Goal: Task Accomplishment & Management: Use online tool/utility

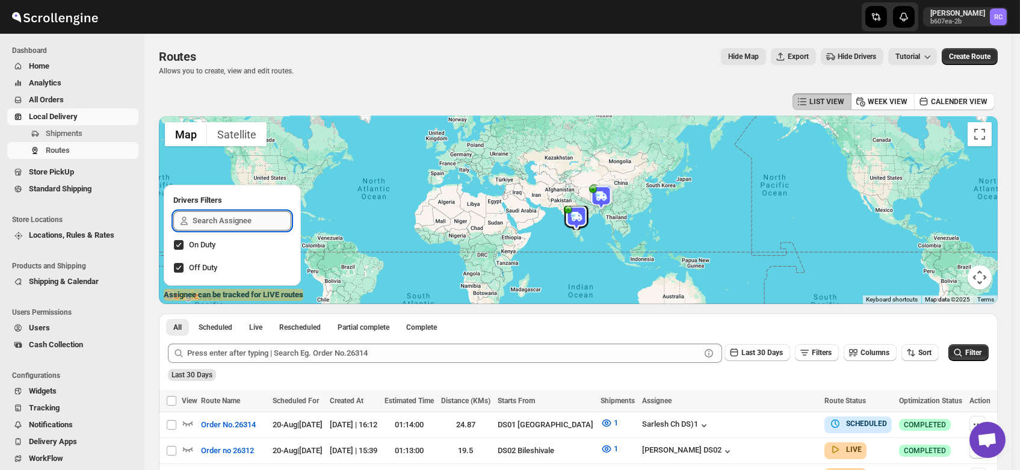
click at [220, 221] on input "text" at bounding box center [241, 220] width 99 height 19
type input "rube"
click at [213, 254] on div "[PERSON_NAME] DS03" at bounding box center [232, 249] width 99 height 17
checkbox input "true"
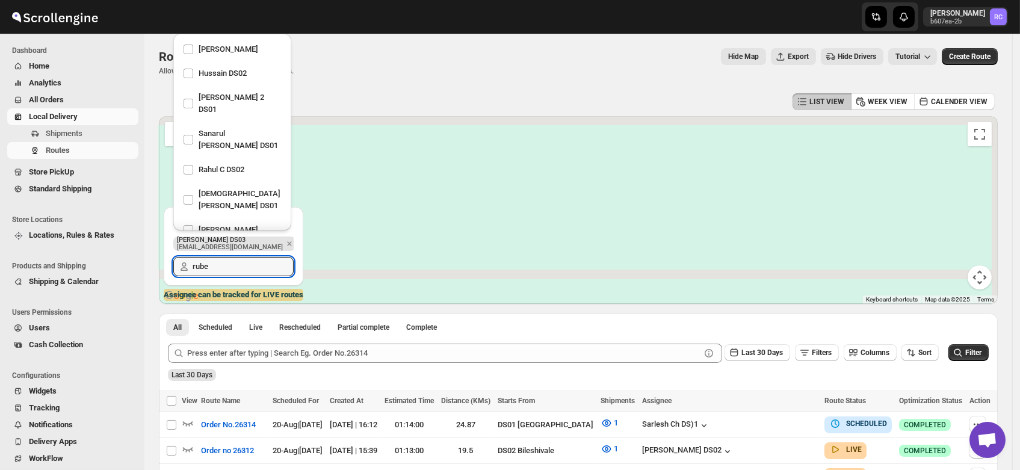
scroll to position [319, 0]
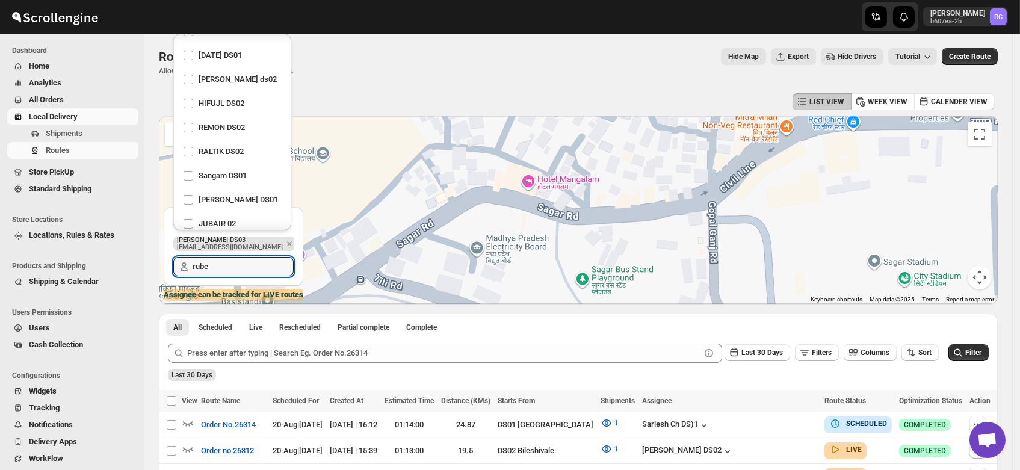
type input "rube"
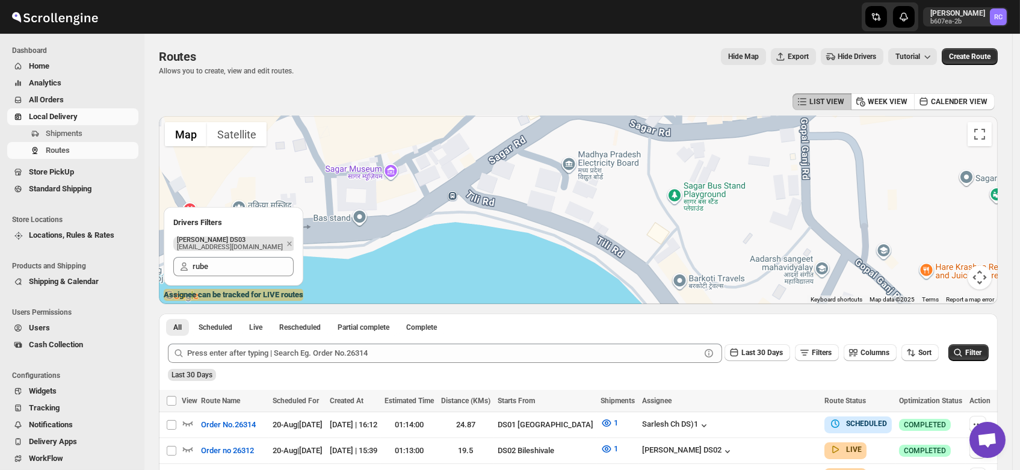
drag, startPoint x: 433, startPoint y: 260, endPoint x: 562, endPoint y: 144, distance: 172.9
click at [562, 144] on div at bounding box center [578, 210] width 839 height 188
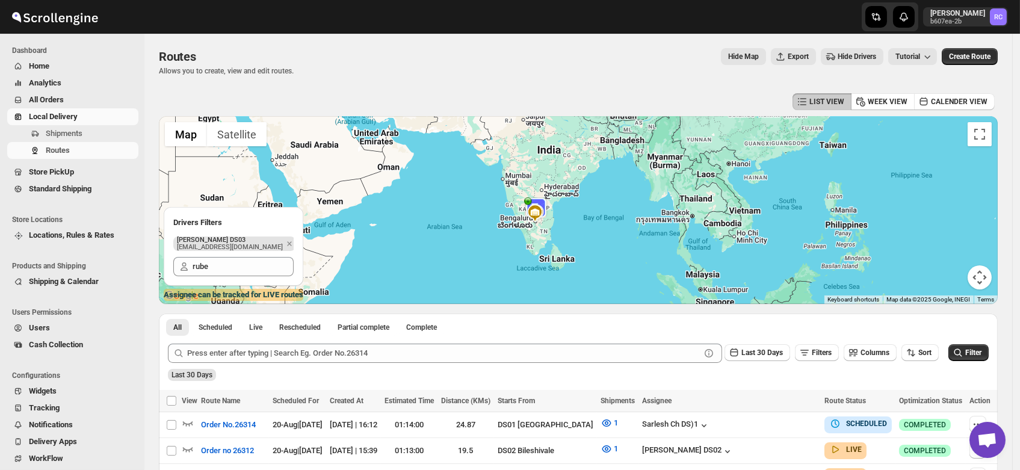
drag, startPoint x: 524, startPoint y: 240, endPoint x: 554, endPoint y: 161, distance: 84.3
click at [554, 161] on div at bounding box center [578, 210] width 839 height 188
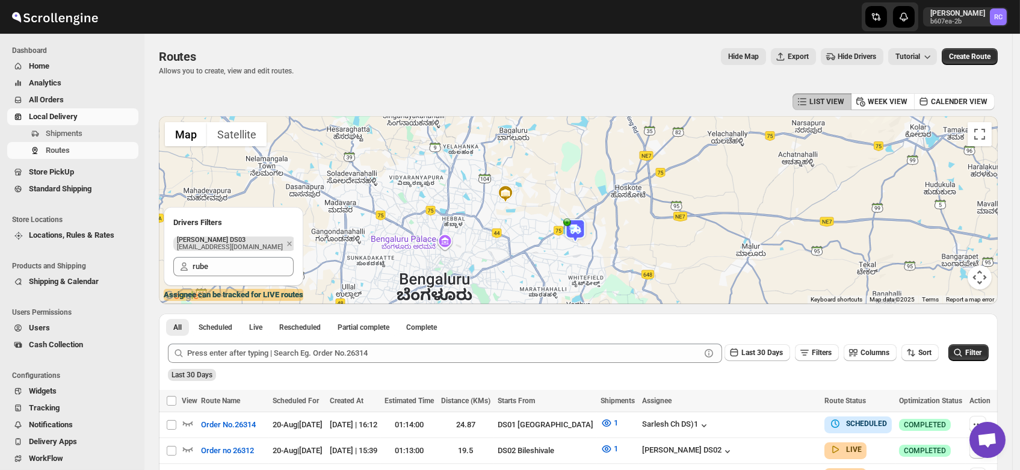
drag, startPoint x: 630, startPoint y: 214, endPoint x: 536, endPoint y: 319, distance: 141.4
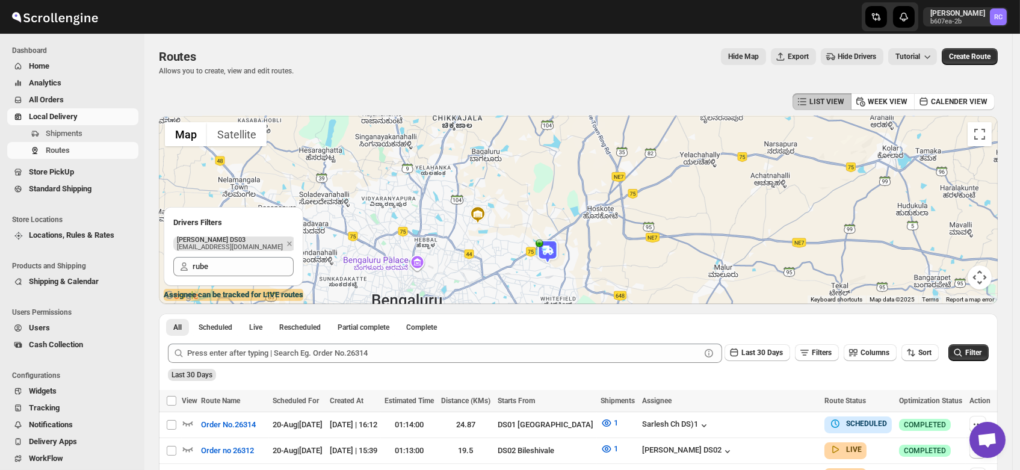
click at [550, 252] on img at bounding box center [547, 251] width 24 height 24
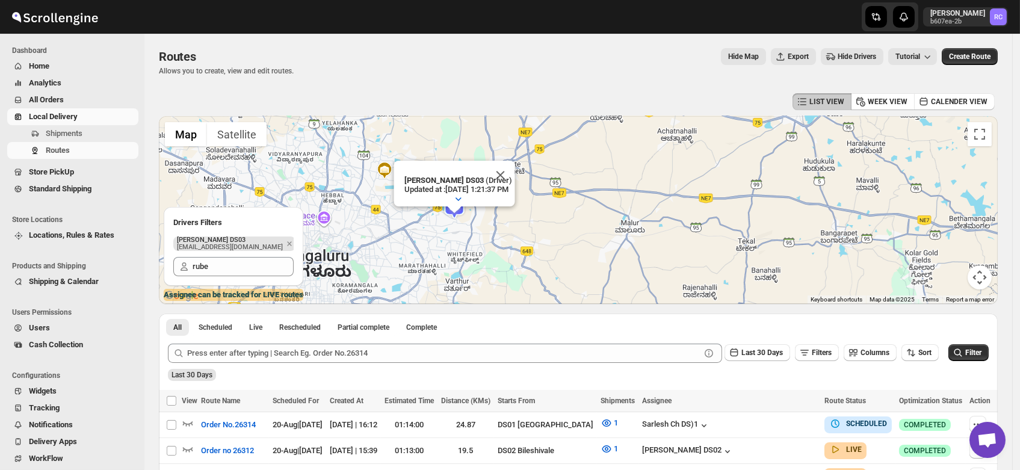
drag, startPoint x: 423, startPoint y: 253, endPoint x: 626, endPoint y: 200, distance: 209.7
click at [626, 200] on div "To navigate, press the arrow keys. RUBEL DS03 (Driver) Updated at : 8/20/2025, …" at bounding box center [578, 210] width 839 height 188
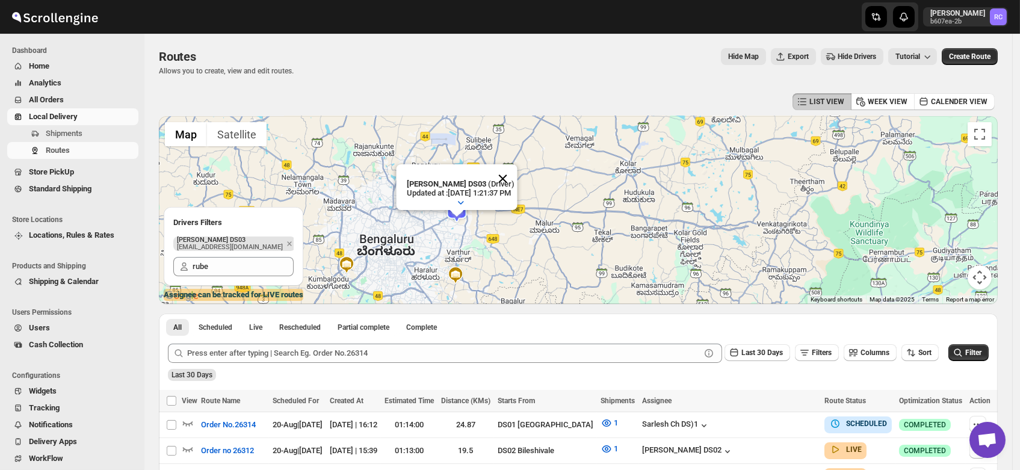
click at [517, 167] on button "Close" at bounding box center [502, 178] width 29 height 29
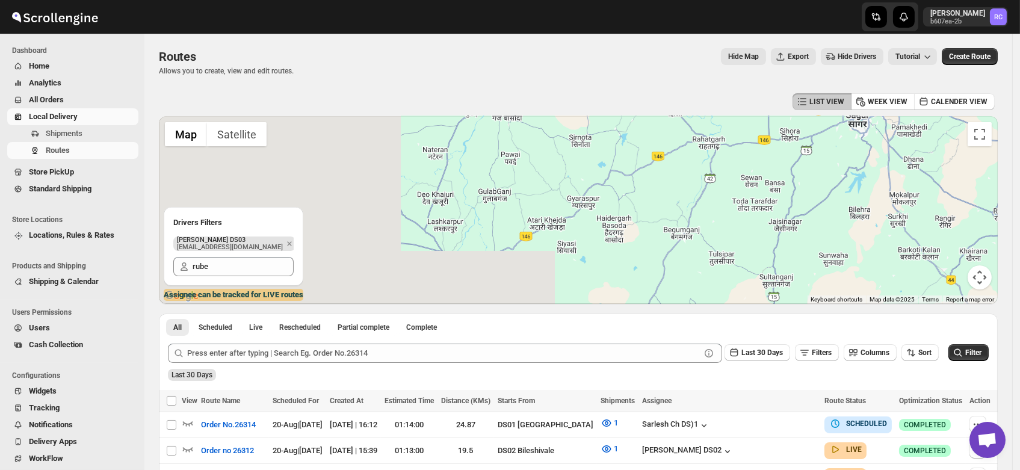
drag, startPoint x: 355, startPoint y: 250, endPoint x: 684, endPoint y: 138, distance: 347.5
click at [684, 138] on div "To navigate, press the arrow keys." at bounding box center [578, 210] width 839 height 188
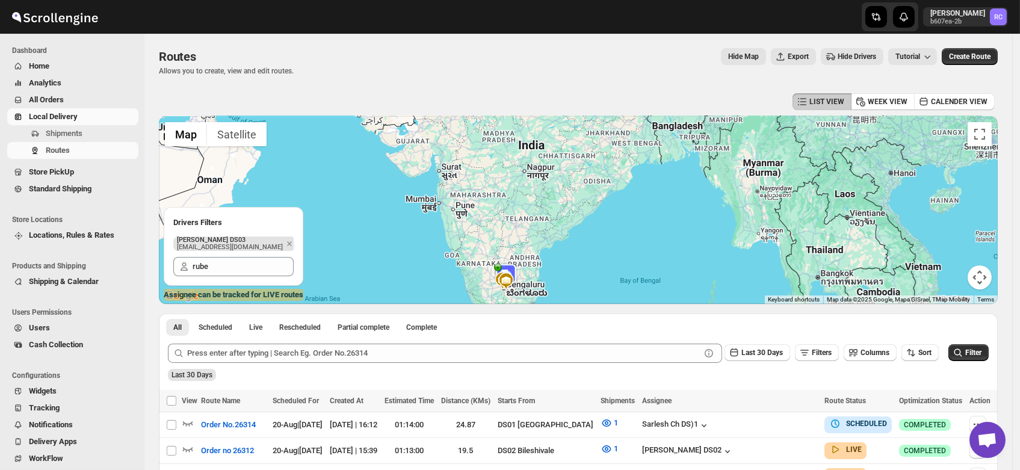
drag, startPoint x: 533, startPoint y: 260, endPoint x: 509, endPoint y: 145, distance: 117.9
click at [509, 145] on div "To navigate, press the arrow keys." at bounding box center [578, 210] width 839 height 188
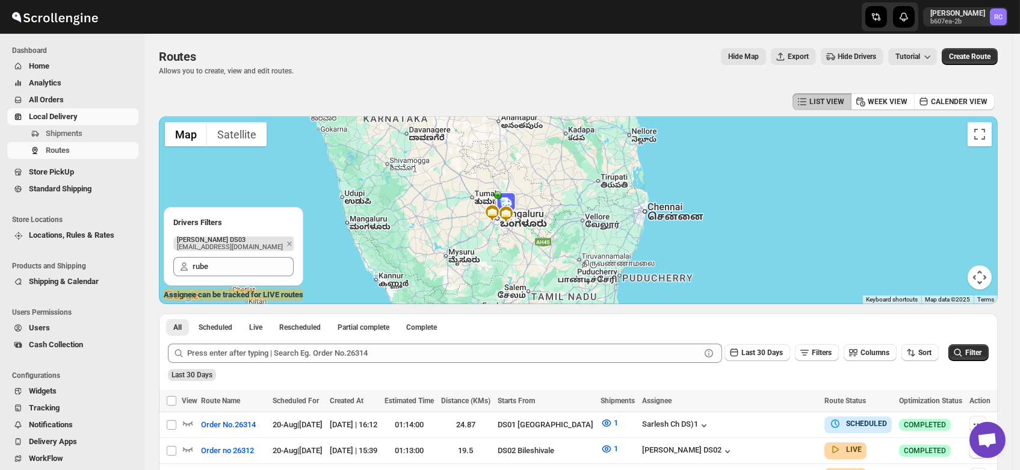
drag, startPoint x: 523, startPoint y: 261, endPoint x: 491, endPoint y: 216, distance: 55.2
click at [491, 216] on div "To navigate, press the arrow keys." at bounding box center [578, 210] width 839 height 188
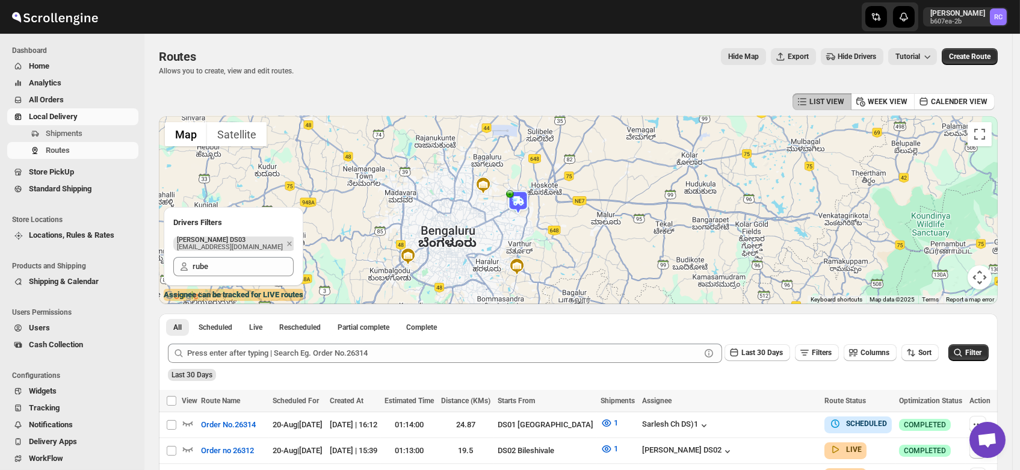
drag, startPoint x: 538, startPoint y: 176, endPoint x: 472, endPoint y: 262, distance: 108.9
click at [472, 262] on div "To navigate, press the arrow keys." at bounding box center [578, 210] width 839 height 188
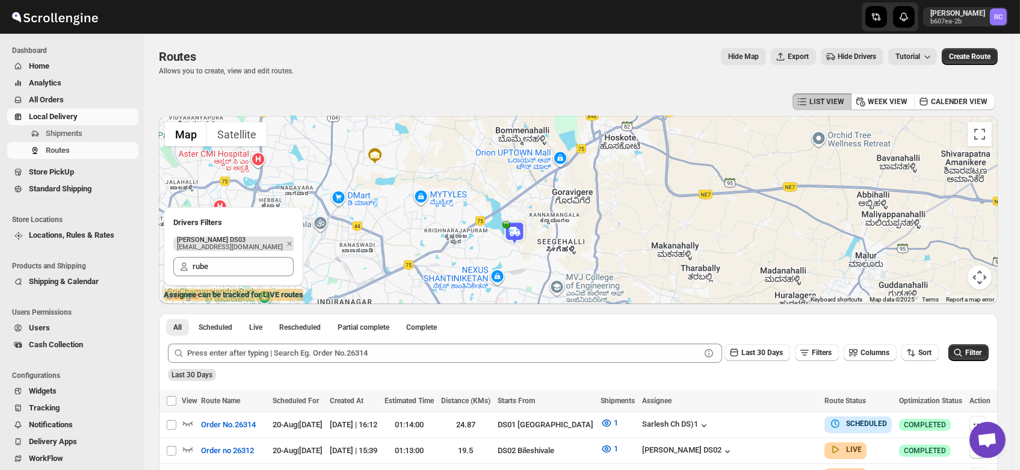
drag, startPoint x: 502, startPoint y: 188, endPoint x: 433, endPoint y: 176, distance: 70.3
click at [433, 176] on div "To navigate, press the arrow keys." at bounding box center [578, 210] width 839 height 188
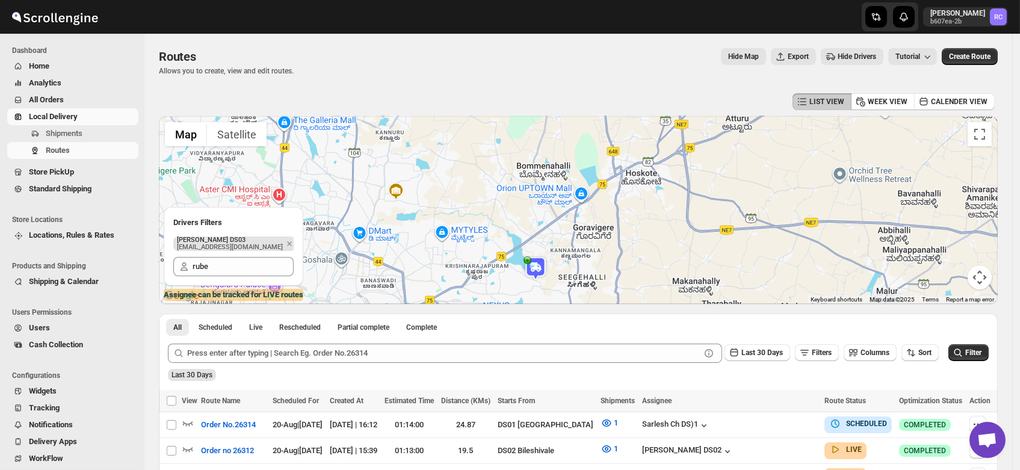
drag, startPoint x: 433, startPoint y: 176, endPoint x: 459, endPoint y: 223, distance: 53.6
click at [459, 223] on div "To navigate, press the arrow keys." at bounding box center [578, 210] width 839 height 188
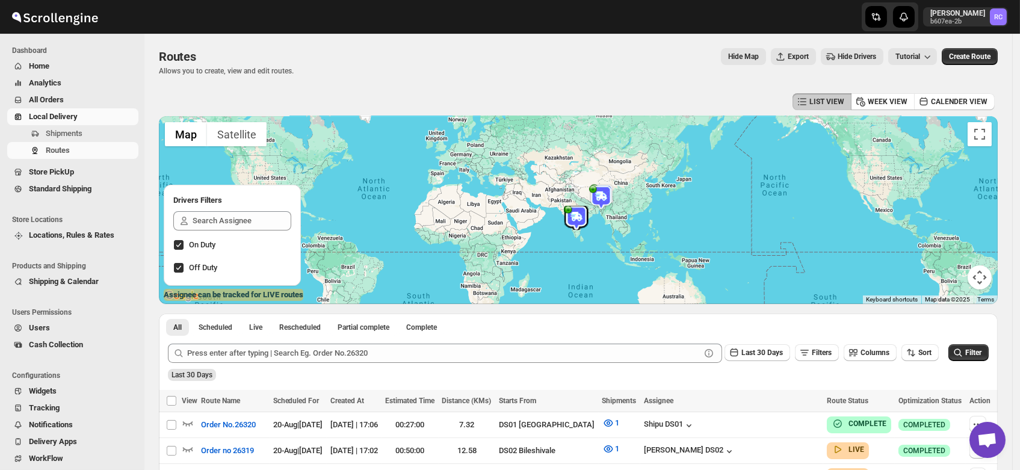
click at [289, 150] on div at bounding box center [578, 210] width 839 height 188
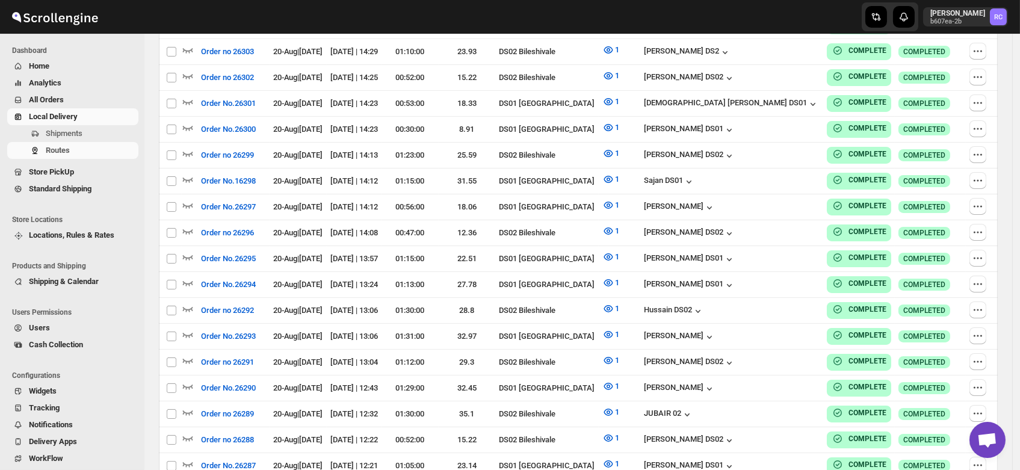
scroll to position [1038, 0]
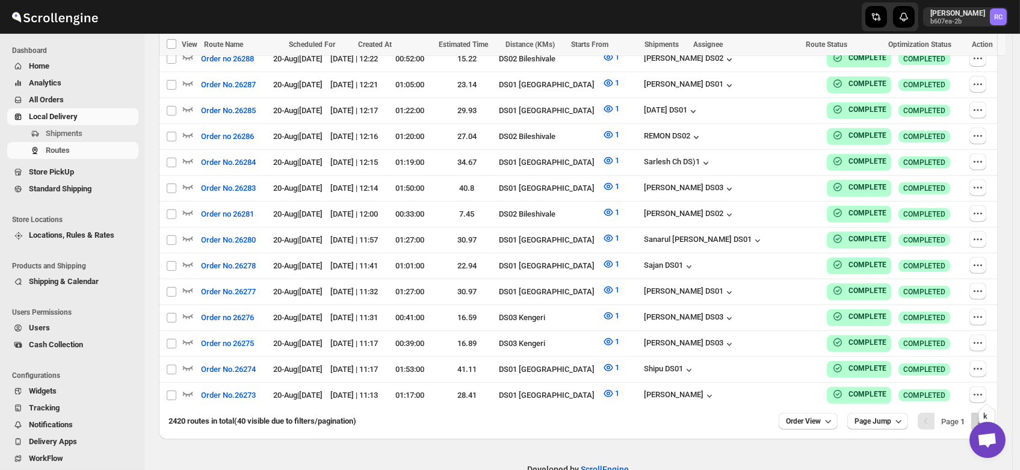
click at [981, 419] on icon "Next" at bounding box center [979, 421] width 3 height 5
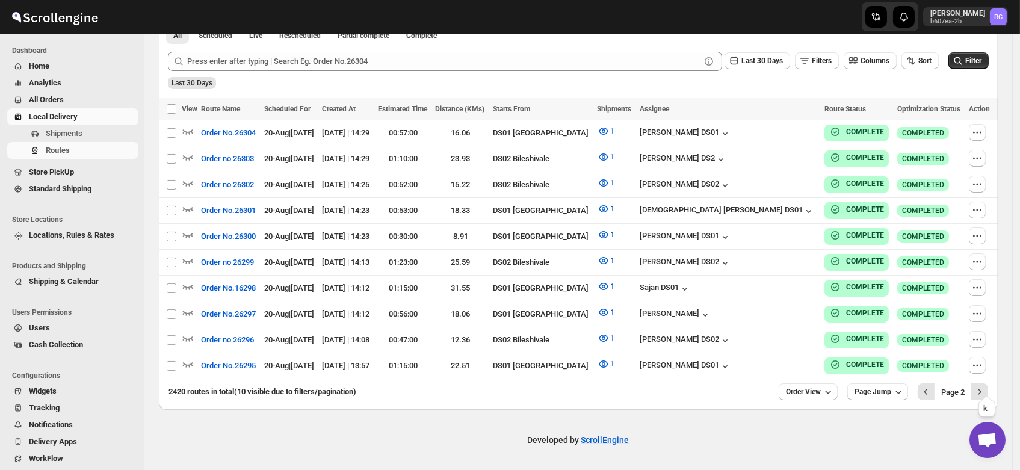
scroll to position [284, 0]
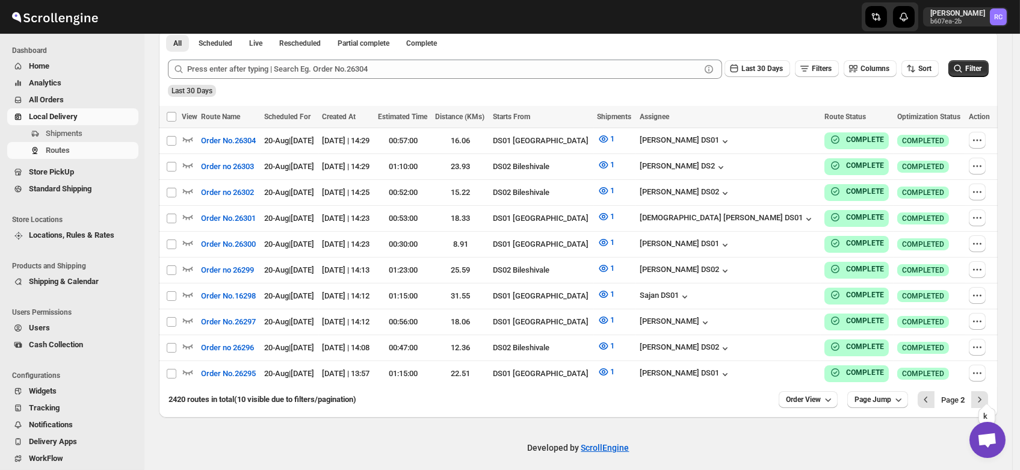
click at [981, 397] on icon "Next" at bounding box center [979, 399] width 3 height 5
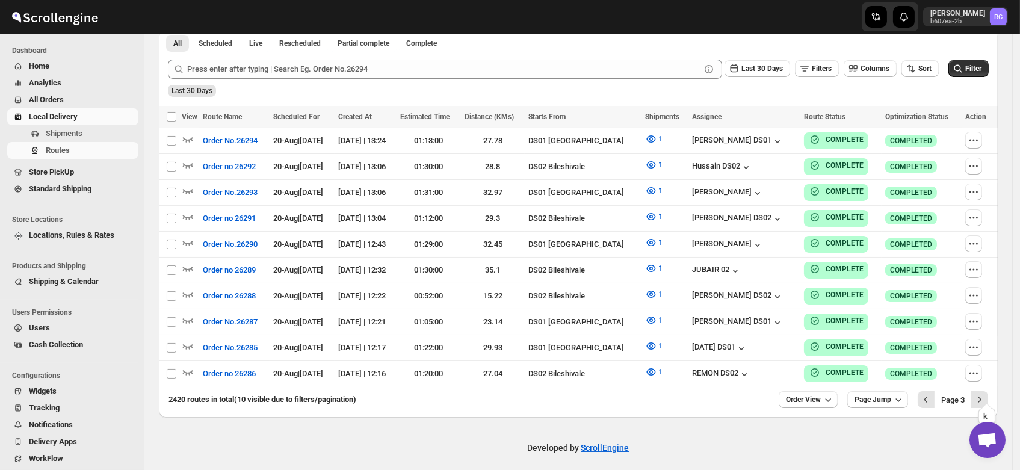
click at [981, 397] on icon "Next" at bounding box center [979, 399] width 3 height 5
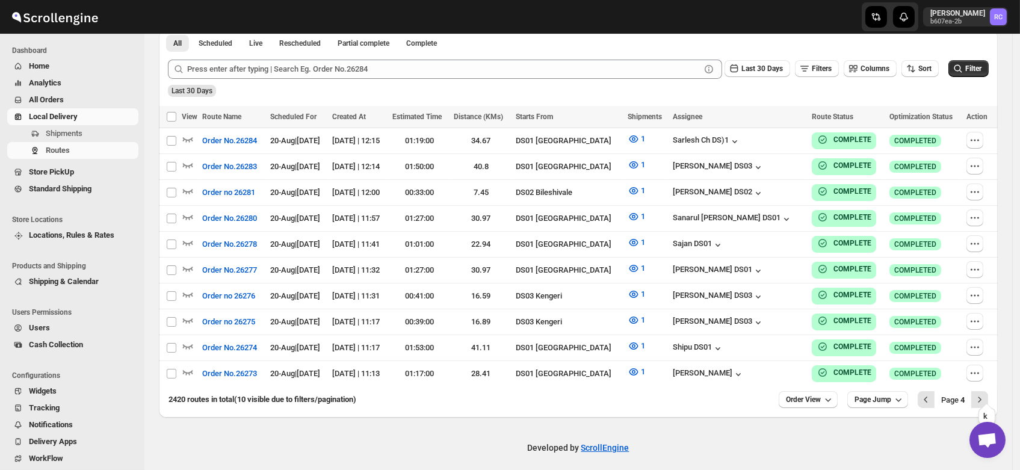
click at [981, 397] on icon "Next" at bounding box center [979, 399] width 3 height 5
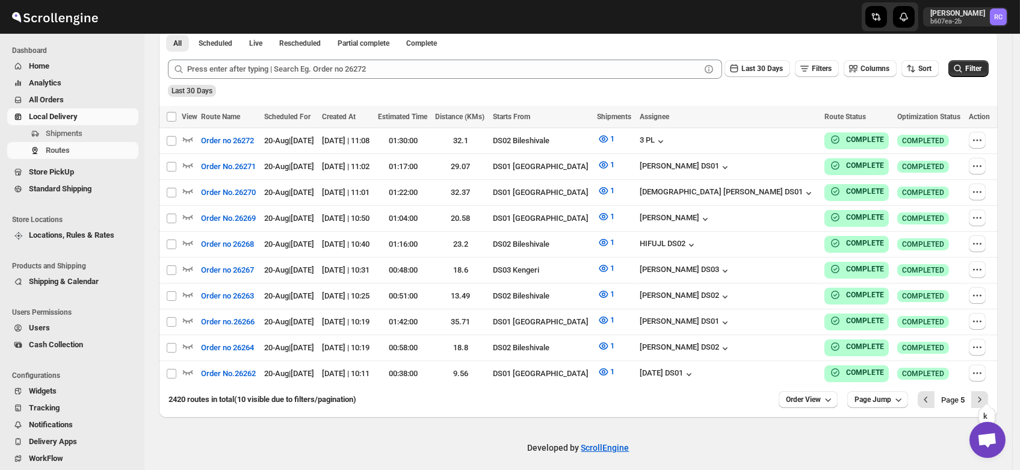
click at [981, 397] on icon "Next" at bounding box center [979, 399] width 3 height 5
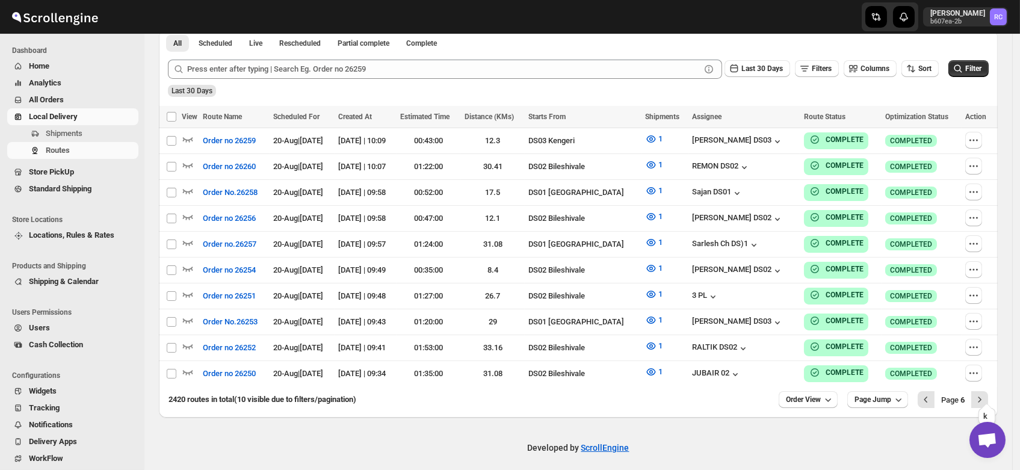
click at [981, 397] on icon "Next" at bounding box center [979, 399] width 3 height 5
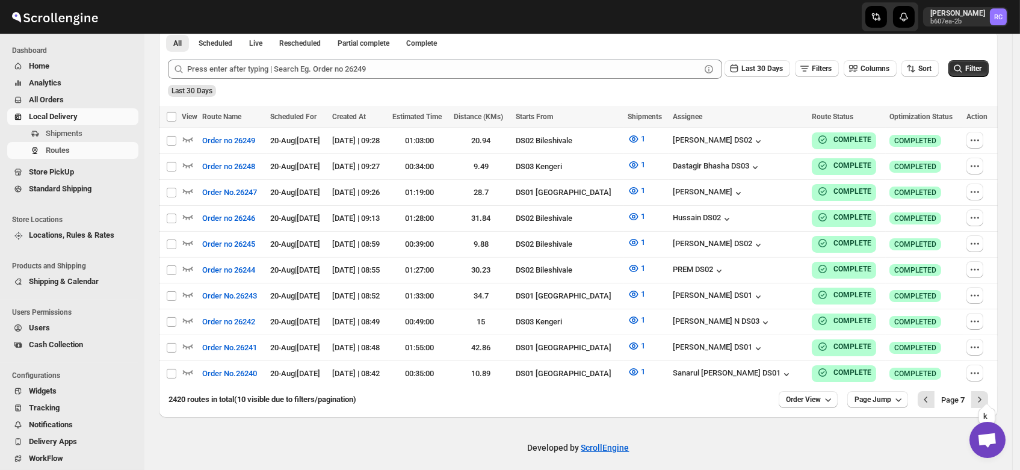
click at [981, 397] on icon "Next" at bounding box center [979, 399] width 3 height 5
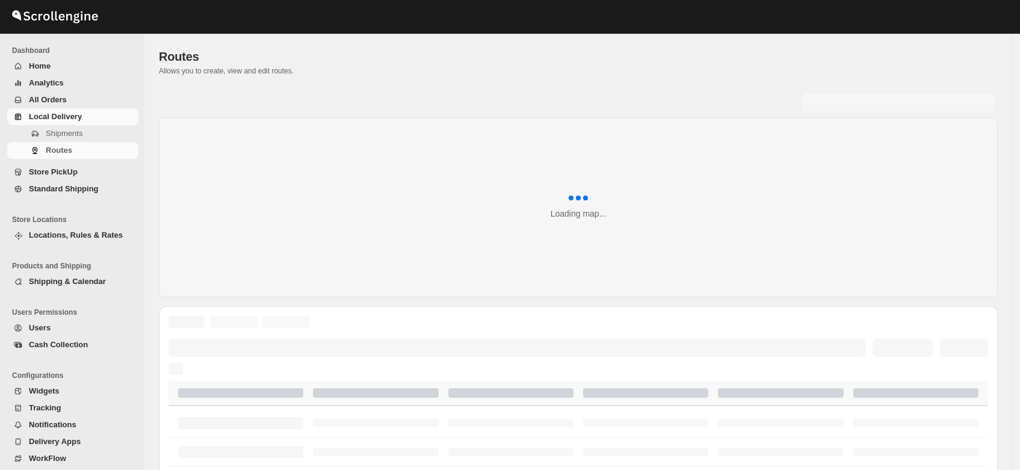
scroll to position [284, 0]
